Goal: Task Accomplishment & Management: Manage account settings

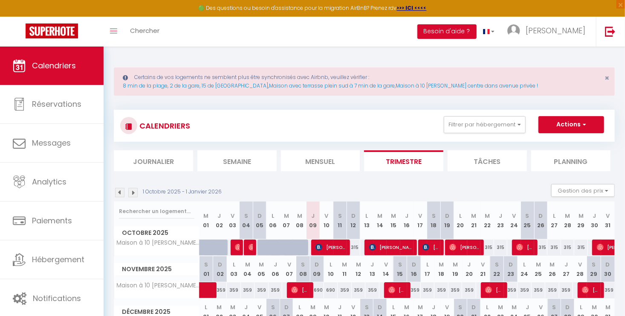
scroll to position [41, 0]
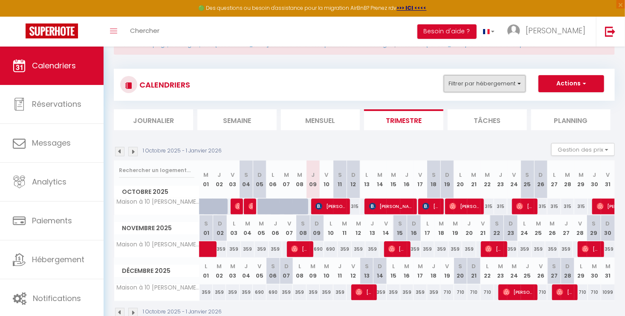
click at [478, 90] on button "Filtrer par hébergement" at bounding box center [485, 83] width 82 height 17
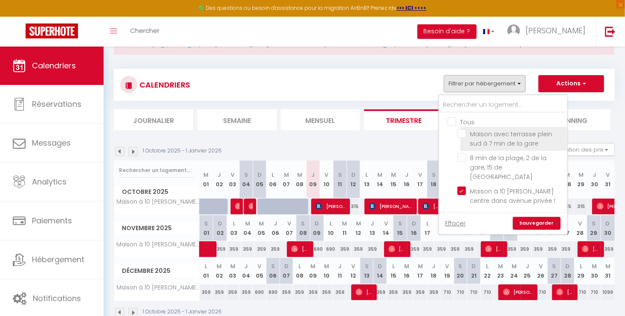
click at [472, 129] on input "Maison avec terrasse plein sud à 7 min de la gare" at bounding box center [511, 133] width 107 height 9
checkbox input "true"
checkbox input "false"
click at [526, 217] on link "Sauvegarder" at bounding box center [537, 223] width 48 height 13
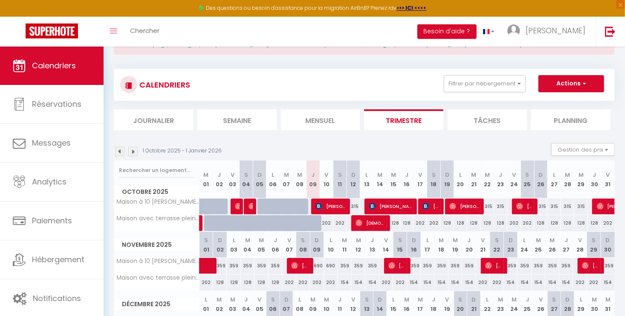
click at [328, 223] on div "202" at bounding box center [326, 223] width 13 height 16
type input "202"
type input "Ven 10 Octobre 2025"
type input "[PERSON_NAME] 11 Octobre 2025"
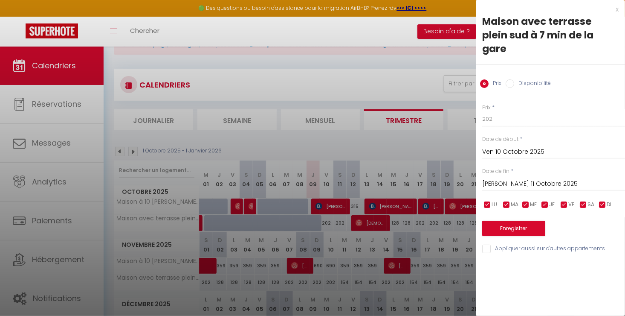
click at [528, 79] on label "Disponibilité" at bounding box center [532, 83] width 37 height 9
click at [514, 79] on input "Disponibilité" at bounding box center [510, 83] width 9 height 9
radio input "true"
radio input "false"
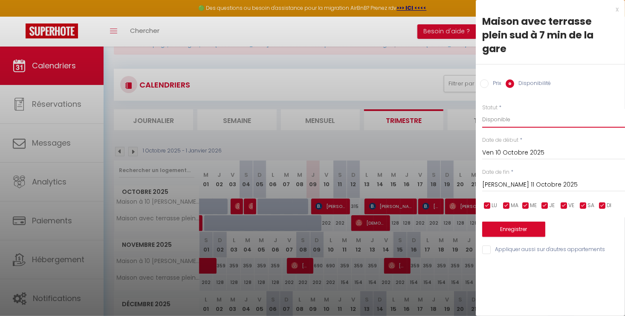
click at [508, 111] on select "Disponible Indisponible" at bounding box center [553, 119] width 143 height 16
select select "0"
click at [482, 111] on select "Disponible Indisponible" at bounding box center [553, 119] width 143 height 16
click at [512, 221] on button "Enregistrer" at bounding box center [513, 228] width 63 height 15
